Goal: Information Seeking & Learning: Find specific fact

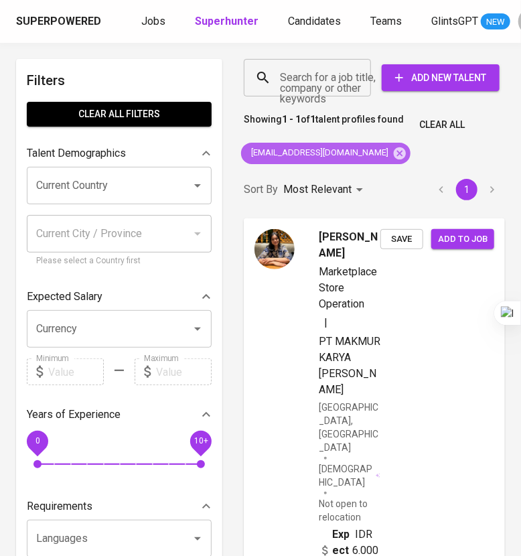
drag, startPoint x: 383, startPoint y: 155, endPoint x: 377, endPoint y: 152, distance: 6.9
click at [394, 155] on icon at bounding box center [400, 153] width 12 height 12
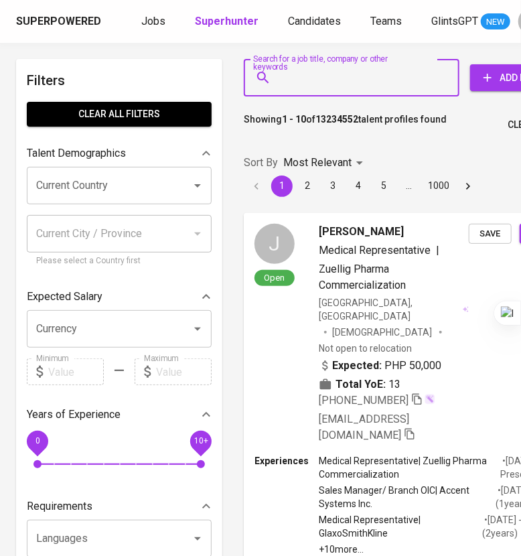
click at [305, 76] on input "Search for a job title, company or other keywords" at bounding box center [355, 77] width 157 height 25
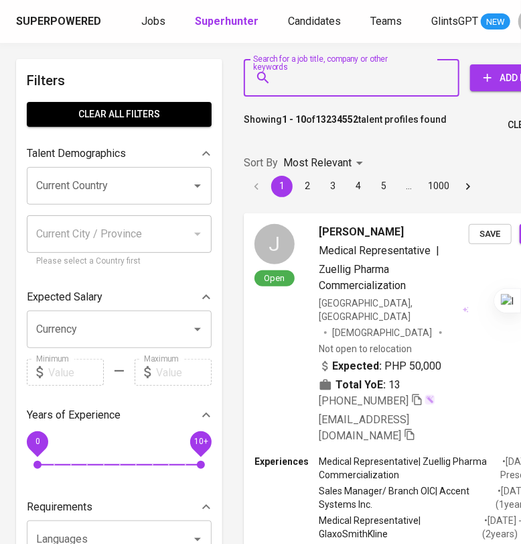
paste input "[EMAIL_ADDRESS][DOMAIN_NAME]"
type input "[EMAIL_ADDRESS][DOMAIN_NAME]"
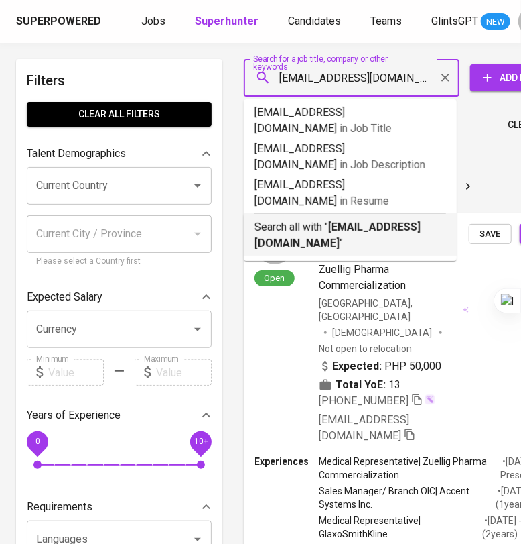
click at [407, 219] on p "Search all with " [EMAIL_ADDRESS][DOMAIN_NAME] "" at bounding box center [351, 235] width 192 height 32
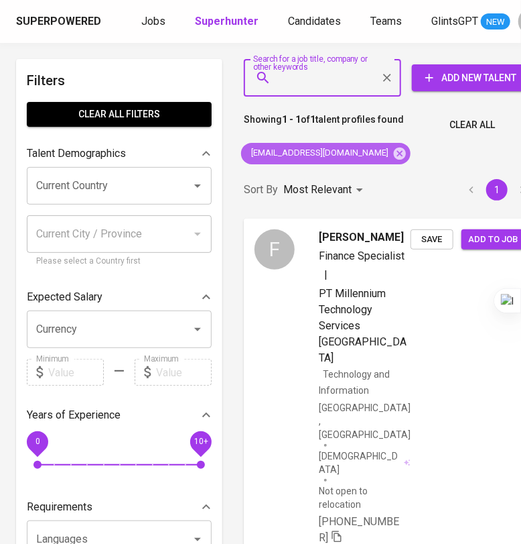
drag, startPoint x: 375, startPoint y: 153, endPoint x: 302, endPoint y: 85, distance: 99.6
click at [394, 153] on icon at bounding box center [400, 153] width 12 height 12
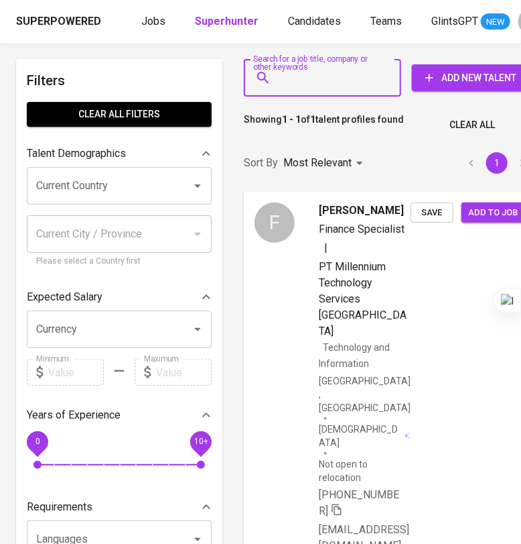
click at [305, 82] on input "Search for a job title, company or other keywords" at bounding box center [326, 77] width 99 height 25
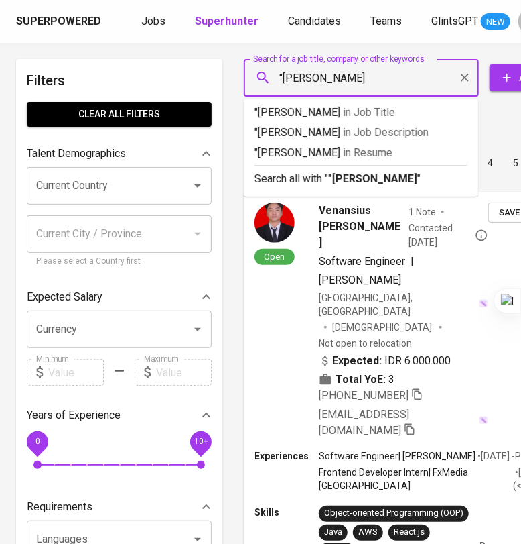
type input ""[PERSON_NAME]""
click at [357, 173] on b ""[PERSON_NAME]"" at bounding box center [374, 178] width 93 height 13
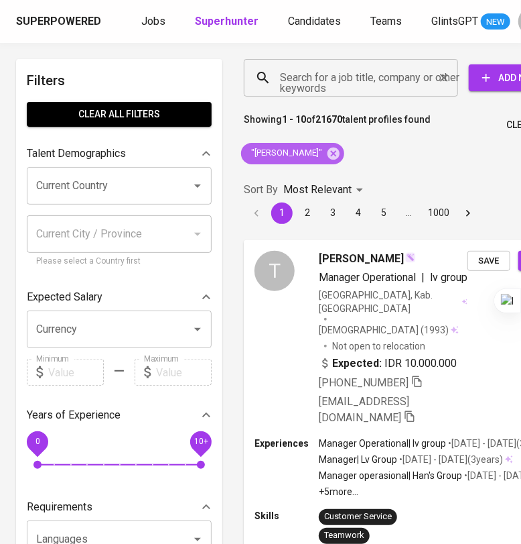
drag, startPoint x: 326, startPoint y: 147, endPoint x: 339, endPoint y: 80, distance: 69.0
click at [328, 147] on icon at bounding box center [334, 153] width 12 height 12
click at [336, 69] on input "Search for a job title, company or other keywords" at bounding box center [354, 77] width 155 height 25
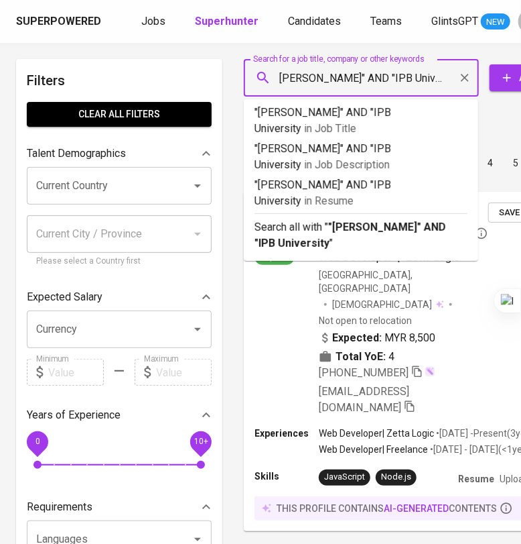
type input ""[PERSON_NAME]" AND "IPB University""
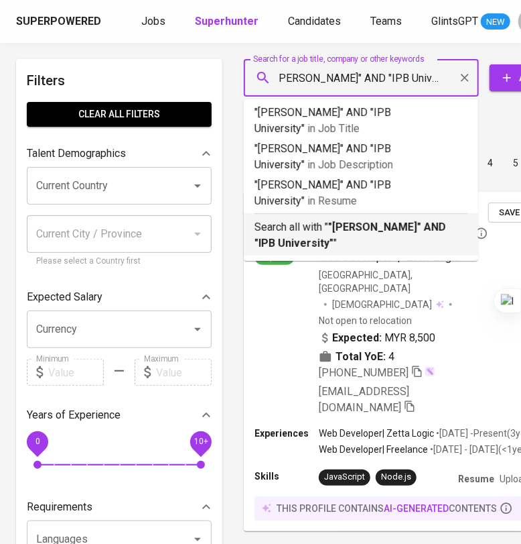
drag, startPoint x: 421, startPoint y: 240, endPoint x: 532, endPoint y: 344, distance: 152.7
click at [421, 240] on p "Search all with " "[PERSON_NAME]" AND "IPB University" "" at bounding box center [361, 235] width 213 height 32
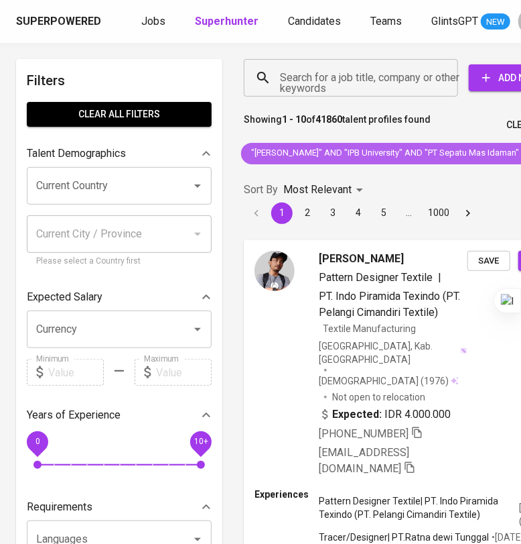
click at [320, 155] on span ""Teguh Ariyanto" AND "IPB University" AND "PT Sepatu Mas Idaman"" at bounding box center [384, 153] width 286 height 13
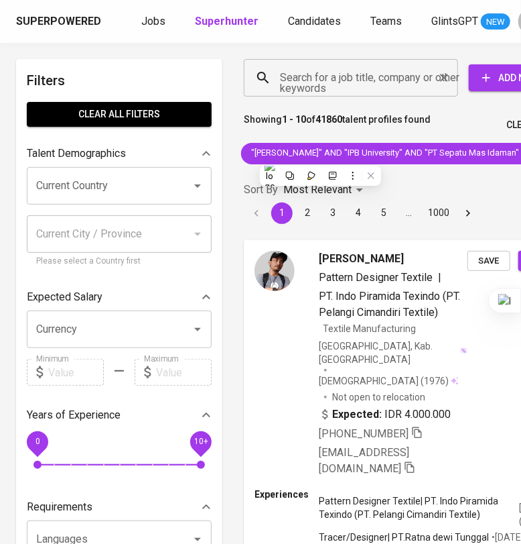
click at [338, 81] on input "Search for a job title, company or other keywords" at bounding box center [354, 77] width 155 height 25
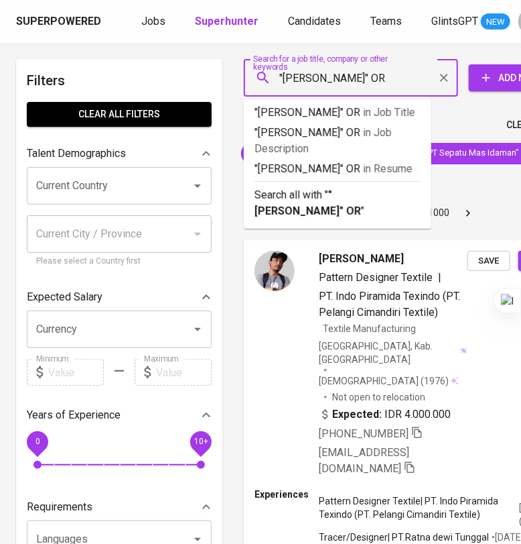
click at [378, 86] on input ""teguh ariyanto" OR" at bounding box center [354, 77] width 155 height 25
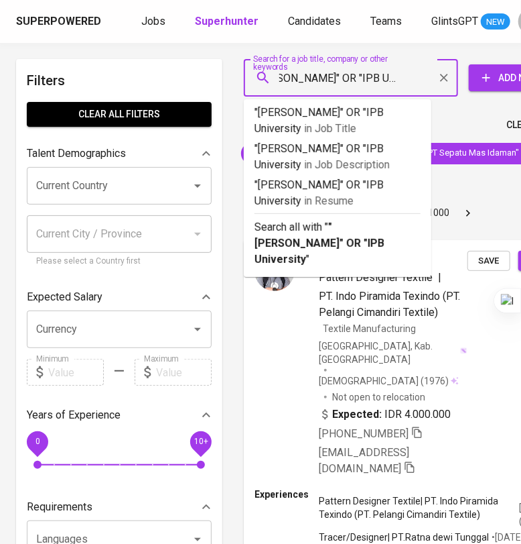
type input ""teguh ariyanto" OR "IPB University""
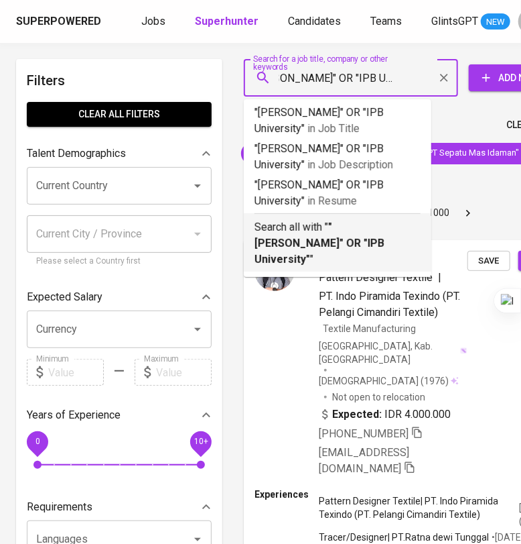
click at [372, 235] on p "Search all with " "teguh ariyanto" OR "IPB University" "" at bounding box center [338, 243] width 166 height 48
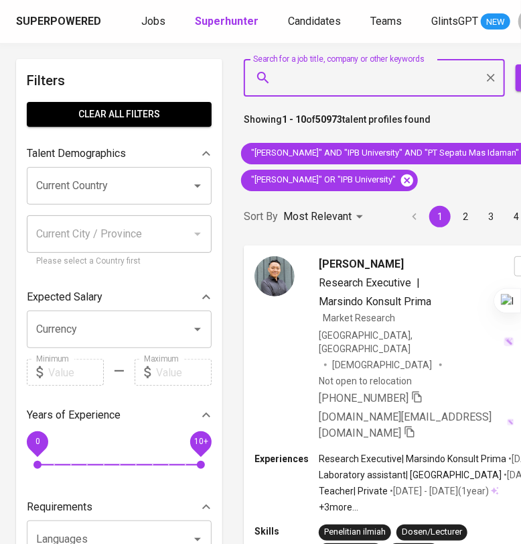
scroll to position [0, 95]
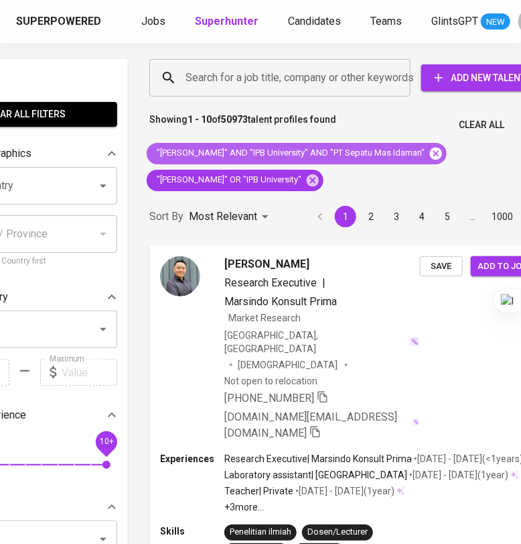
click at [430, 153] on icon at bounding box center [436, 153] width 12 height 12
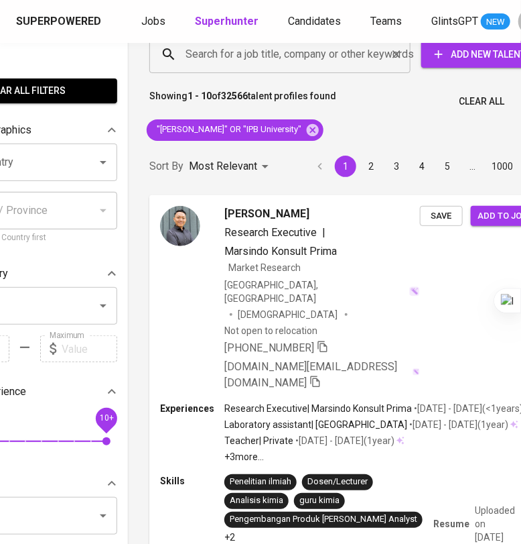
scroll to position [0, 95]
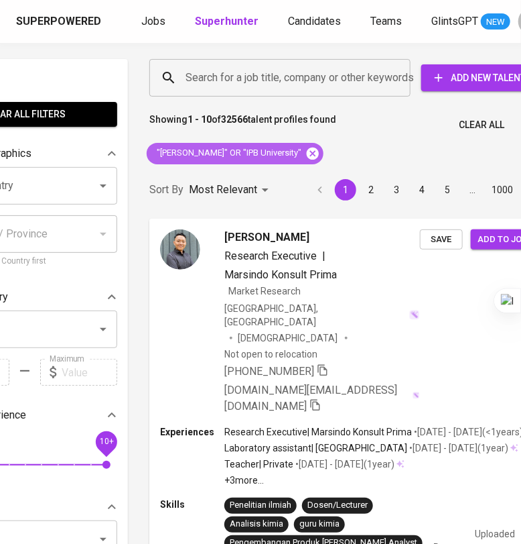
click at [307, 156] on icon at bounding box center [313, 153] width 12 height 12
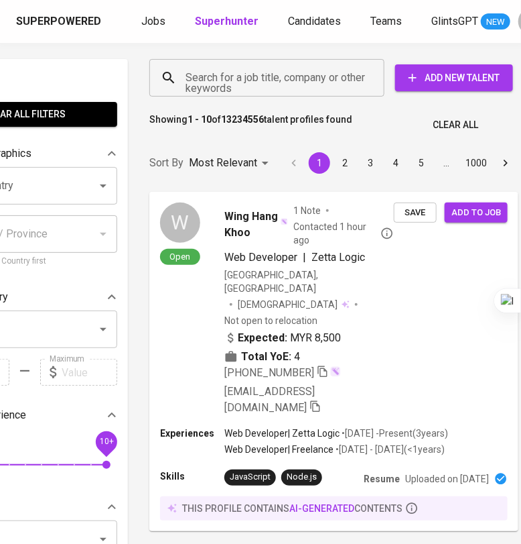
click at [257, 74] on input "Search for a job title, company or other keywords" at bounding box center [270, 77] width 176 height 25
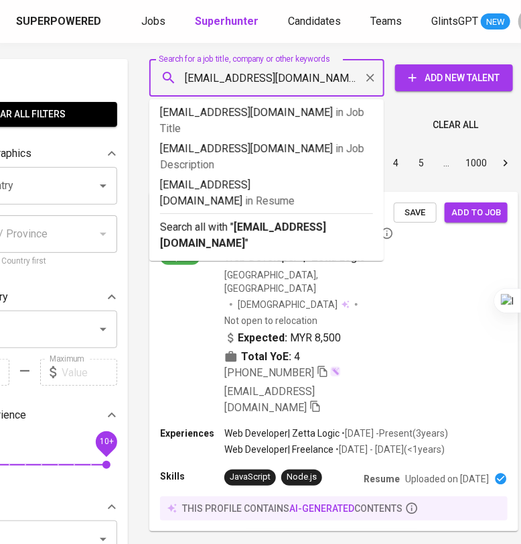
type input "sitiaisyah8041@gmail.com"
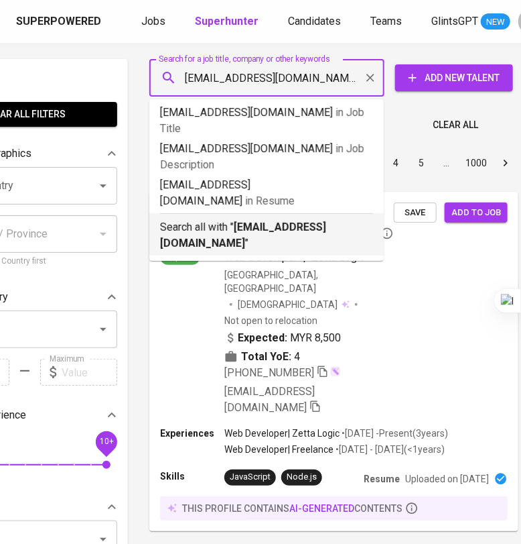
click at [263, 221] on b "sitiaisyah8041@gmail.com" at bounding box center [243, 235] width 166 height 29
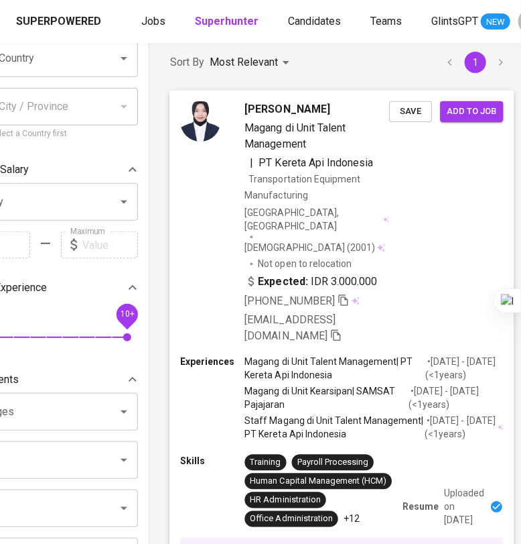
scroll to position [167, 74]
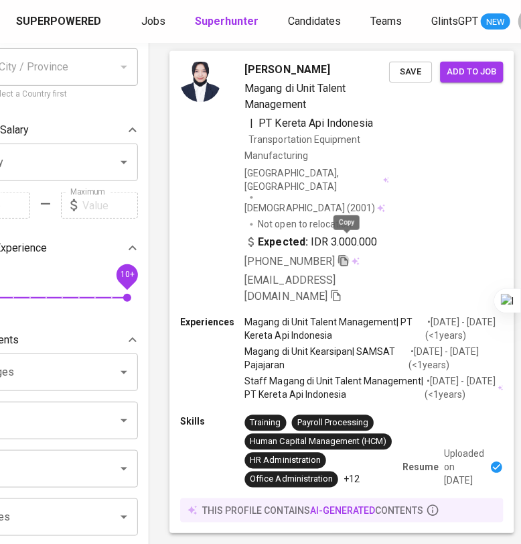
click at [348, 254] on icon "button" at bounding box center [344, 260] width 12 height 12
